Goal: Download file/media

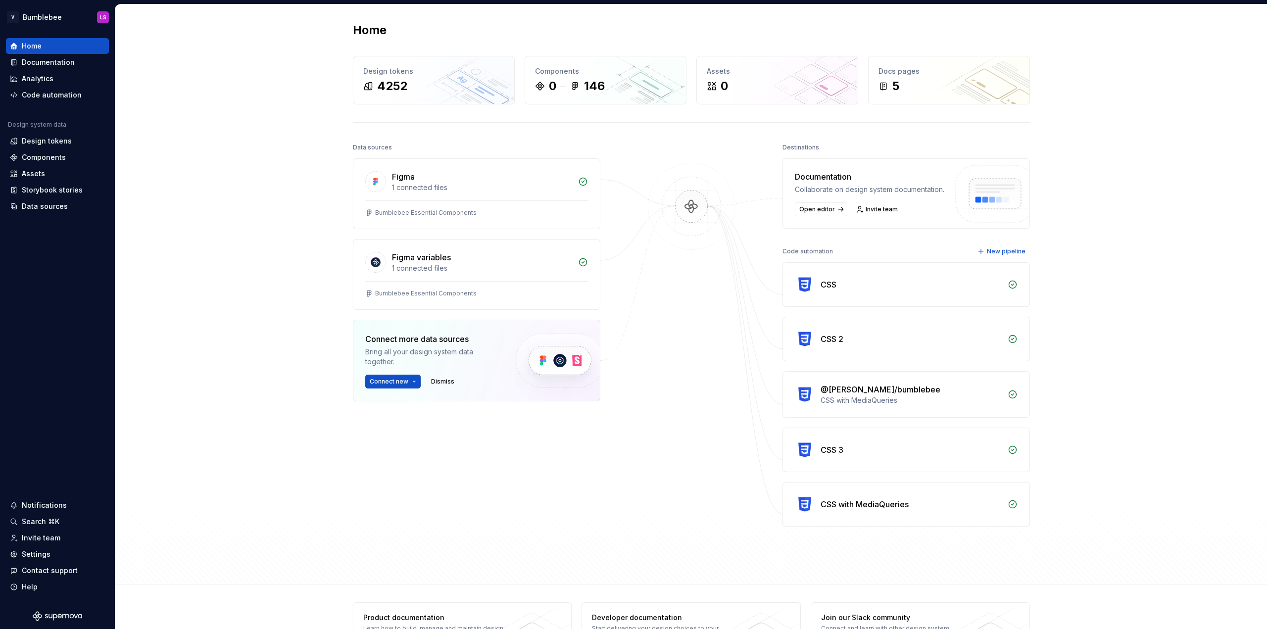
click at [863, 395] on div "@[PERSON_NAME]/bumblebee" at bounding box center [881, 390] width 120 height 12
click at [1009, 398] on icon at bounding box center [1012, 394] width 7 height 7
drag, startPoint x: 802, startPoint y: 402, endPoint x: 750, endPoint y: 391, distance: 52.7
click at [800, 402] on img at bounding box center [805, 395] width 20 height 20
click at [49, 157] on div "Components" at bounding box center [44, 157] width 44 height 10
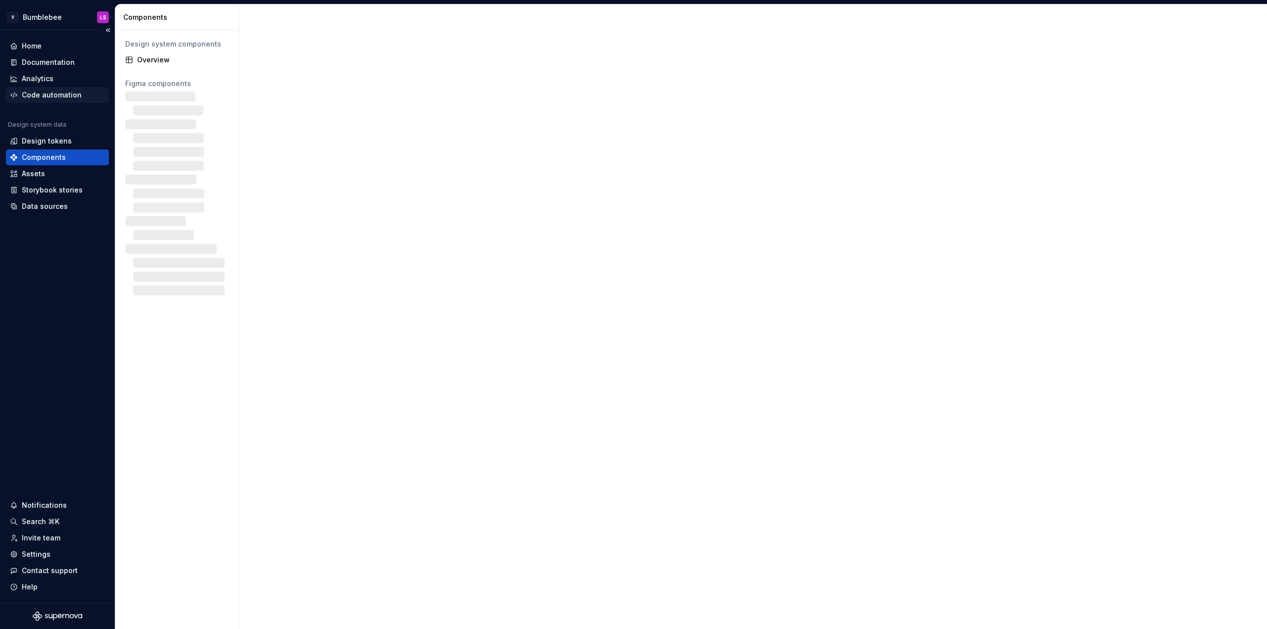
click at [51, 99] on div "Code automation" at bounding box center [52, 95] width 60 height 10
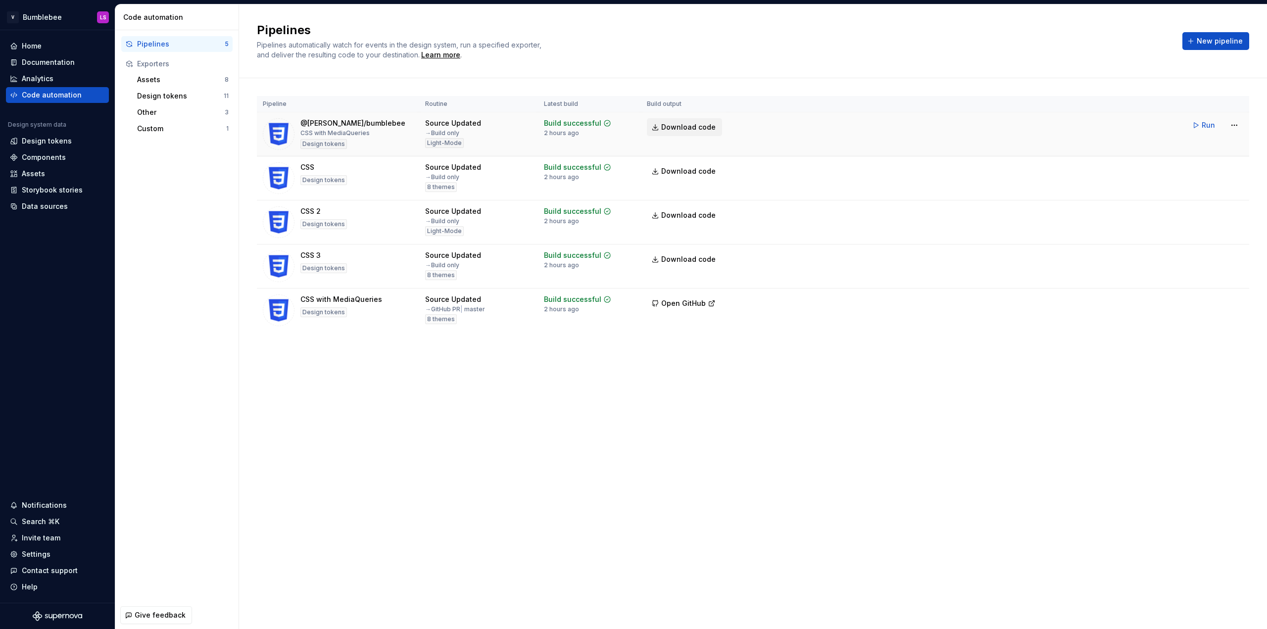
click at [687, 132] on link "Download code" at bounding box center [684, 127] width 75 height 18
